Goal: Transaction & Acquisition: Purchase product/service

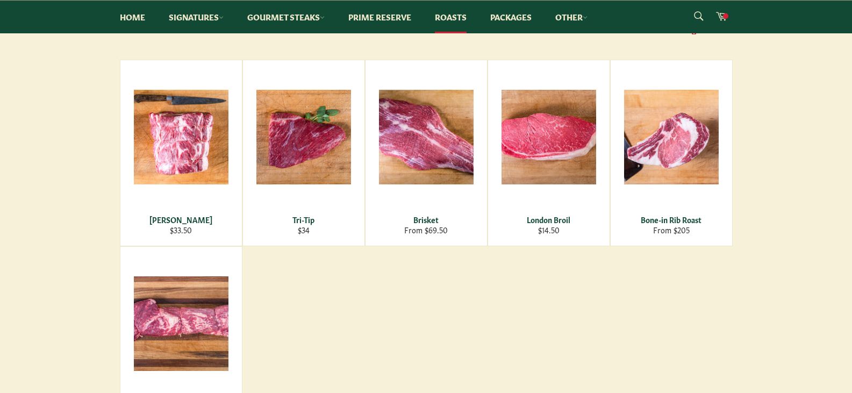
scroll to position [163, 0]
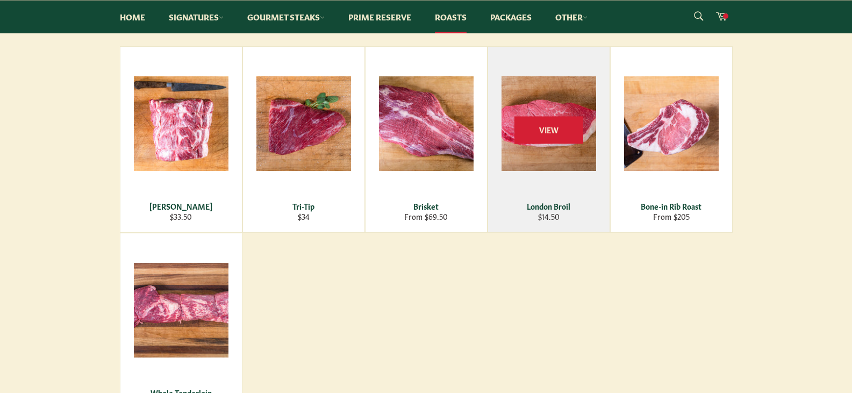
click at [553, 127] on img at bounding box center [548, 123] width 95 height 95
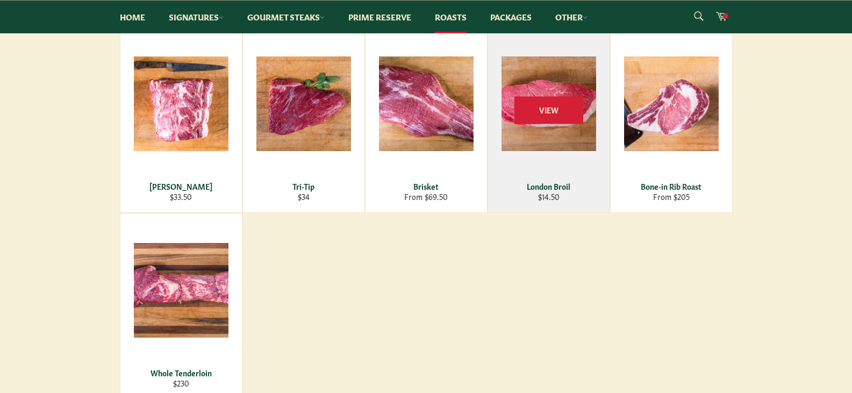
scroll to position [186, 0]
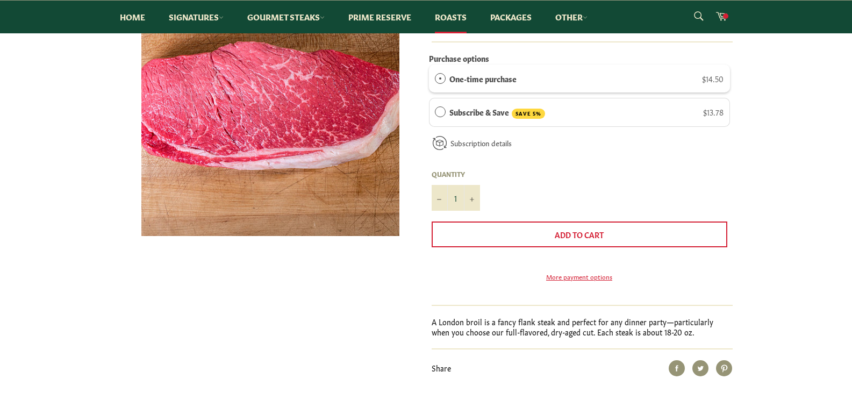
scroll to position [150, 0]
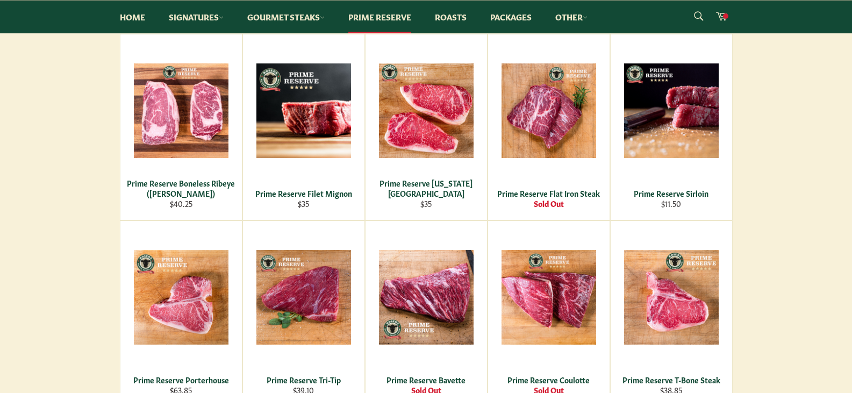
scroll to position [219, 0]
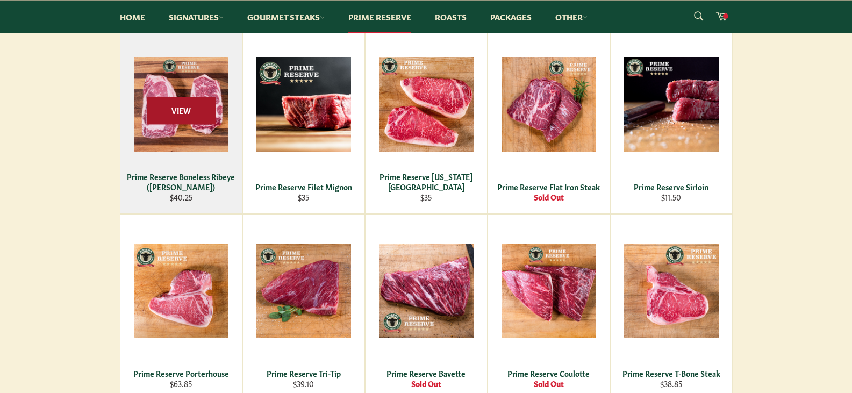
click at [189, 111] on span "View" at bounding box center [181, 110] width 69 height 27
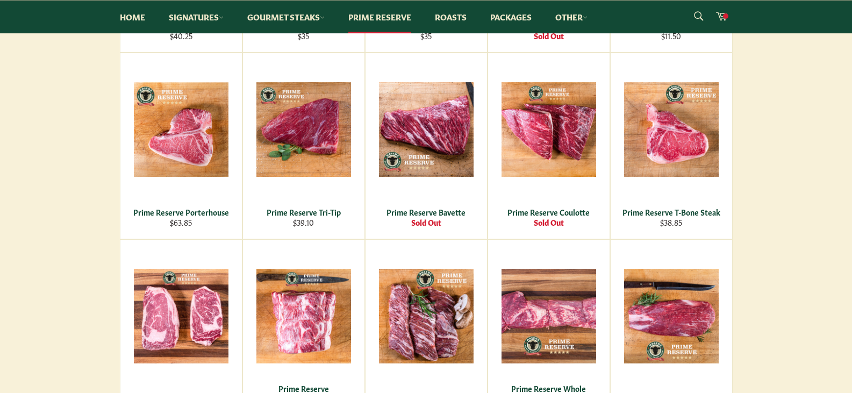
click at [800, 237] on main "Roseda Prime Reserve Roseda Prime Reserve products are all USDA Prime graded. U…" at bounding box center [426, 218] width 852 height 873
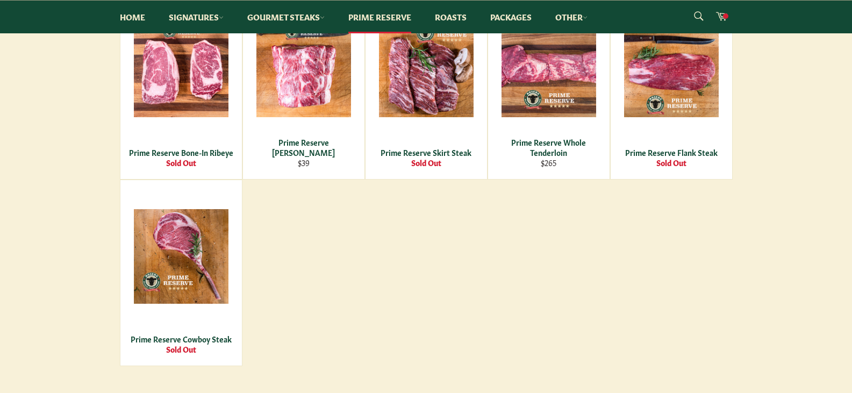
scroll to position [630, 0]
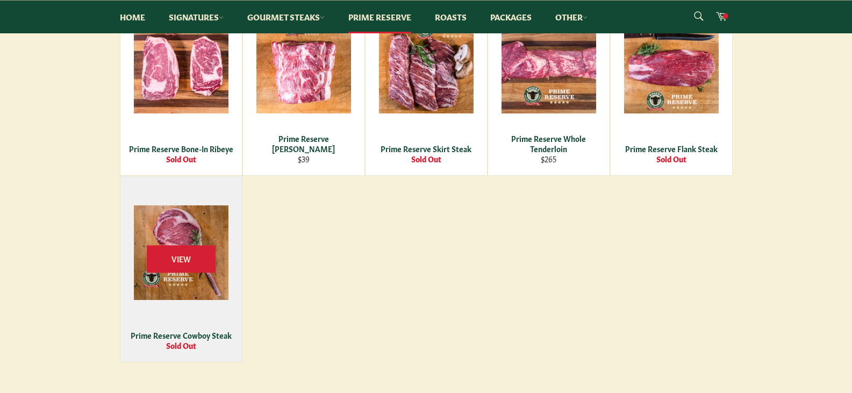
click at [167, 238] on img at bounding box center [181, 252] width 95 height 95
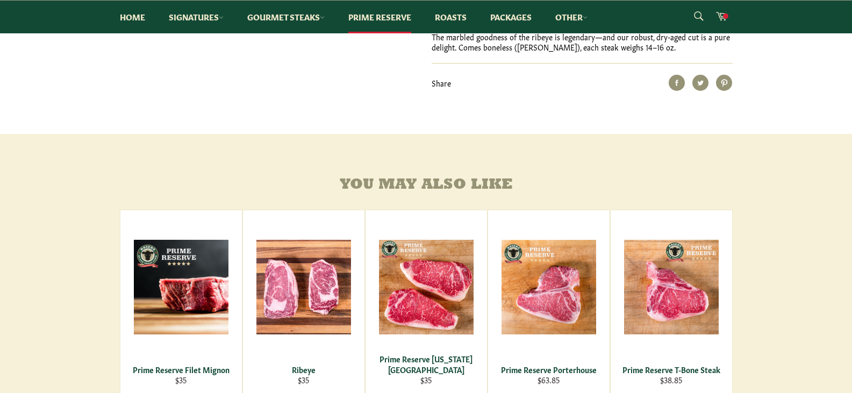
scroll to position [421, 0]
